Goal: Navigation & Orientation: Go to known website

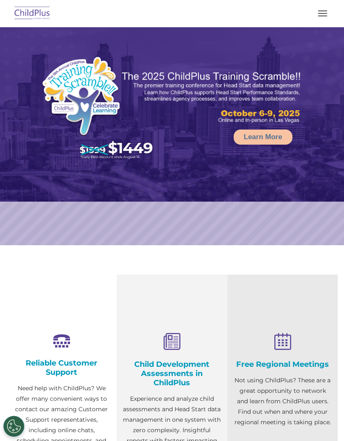
select select "MEDIUM"
click at [323, 13] on button "button" at bounding box center [322, 13] width 18 height 13
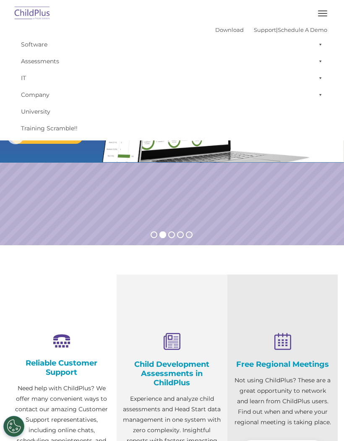
click at [319, 9] on button "button" at bounding box center [322, 13] width 18 height 13
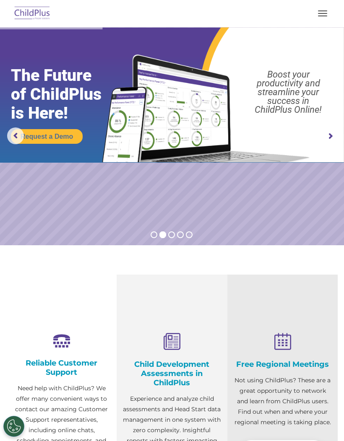
click at [324, 15] on button "button" at bounding box center [322, 13] width 18 height 13
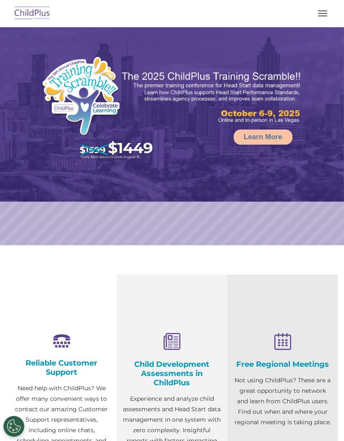
select select "MEDIUM"
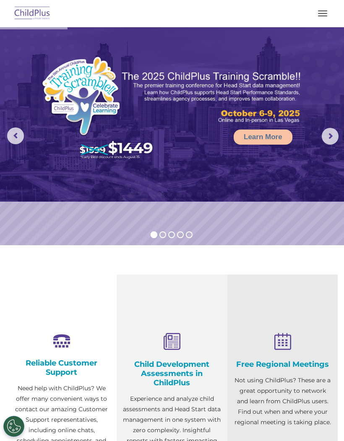
click at [28, 16] on img at bounding box center [32, 14] width 39 height 20
select select "MEDIUM"
click at [324, 14] on button "button" at bounding box center [322, 13] width 18 height 13
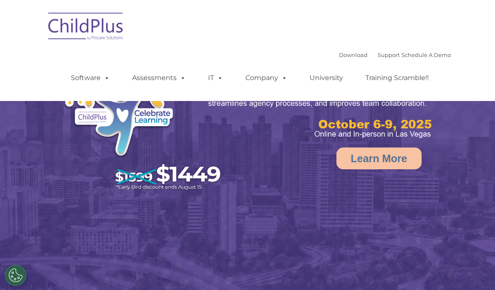
select select "MEDIUM"
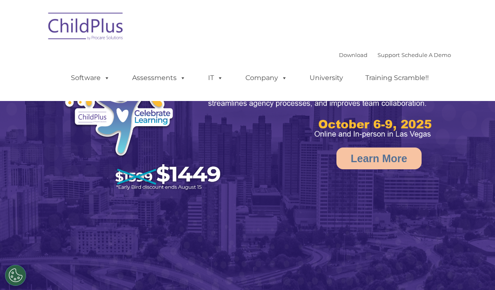
select select "MEDIUM"
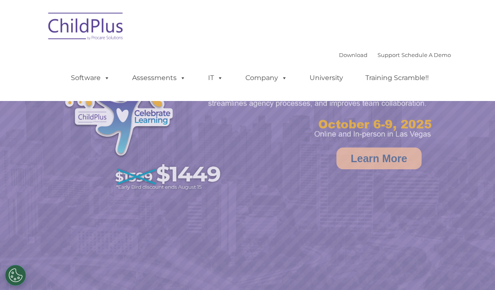
select select "MEDIUM"
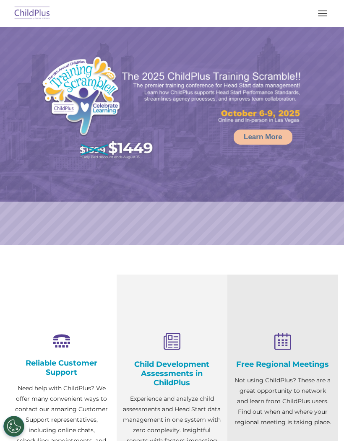
select select "MEDIUM"
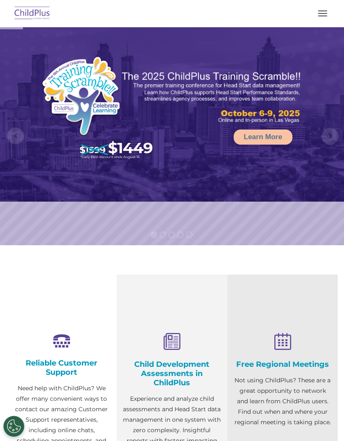
click at [318, 15] on button "button" at bounding box center [322, 13] width 18 height 13
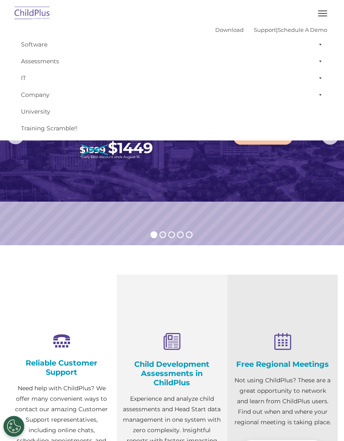
click at [319, 19] on button "button" at bounding box center [322, 13] width 18 height 13
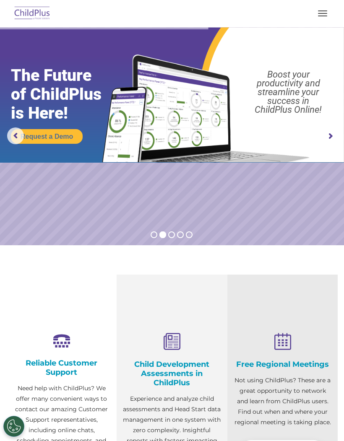
click at [28, 19] on img at bounding box center [32, 14] width 39 height 20
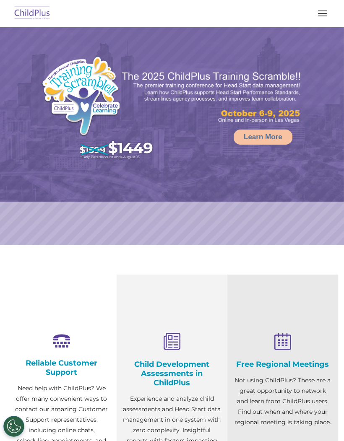
select select "MEDIUM"
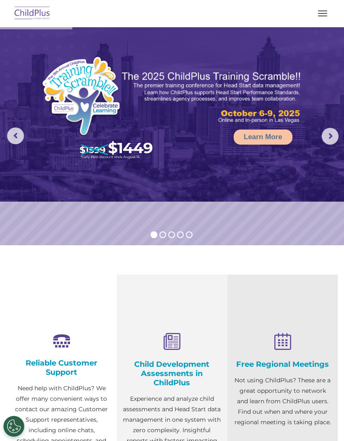
click at [316, 16] on button "button" at bounding box center [322, 13] width 18 height 13
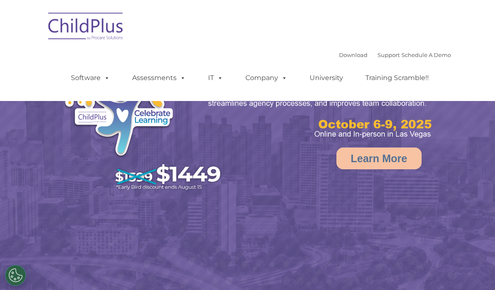
select select "MEDIUM"
